Goal: Task Accomplishment & Management: Complete application form

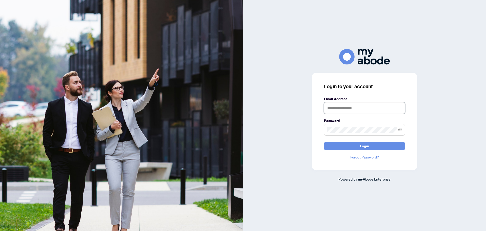
click at [350, 109] on input "text" at bounding box center [364, 108] width 81 height 12
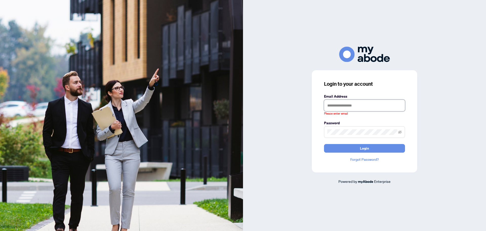
type input "**********"
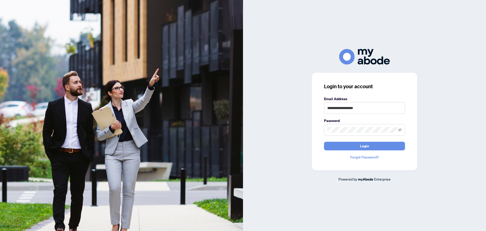
click at [324, 142] on button "Login" at bounding box center [364, 146] width 81 height 9
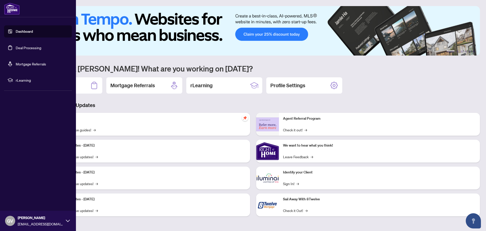
click at [18, 46] on link "Deal Processing" at bounding box center [29, 47] width 26 height 5
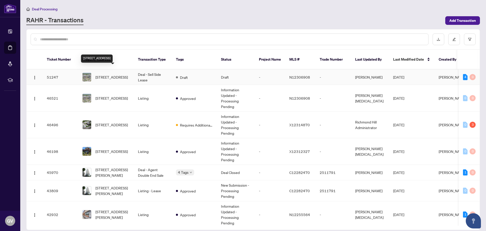
click at [112, 74] on span "[STREET_ADDRESS]" at bounding box center [111, 77] width 32 height 6
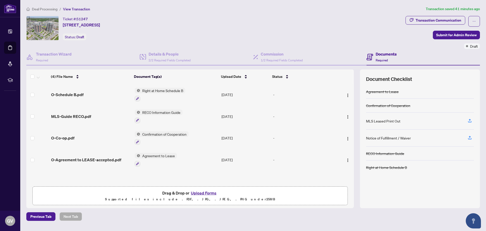
click at [198, 193] on button "Upload Forms" at bounding box center [203, 192] width 29 height 7
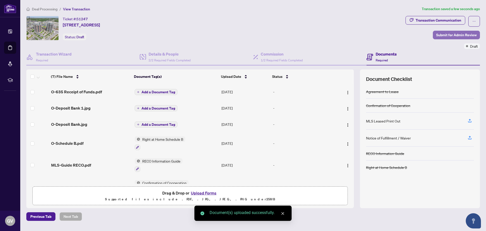
click at [456, 34] on span "Submit for Admin Review" at bounding box center [456, 35] width 41 height 8
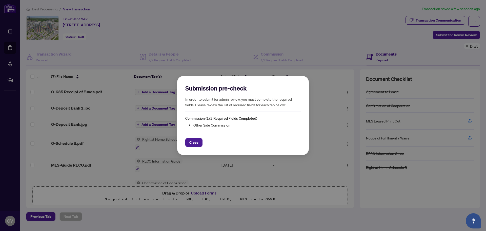
click at [192, 143] on span "Close" at bounding box center [193, 142] width 9 height 8
